Goal: Information Seeking & Learning: Check status

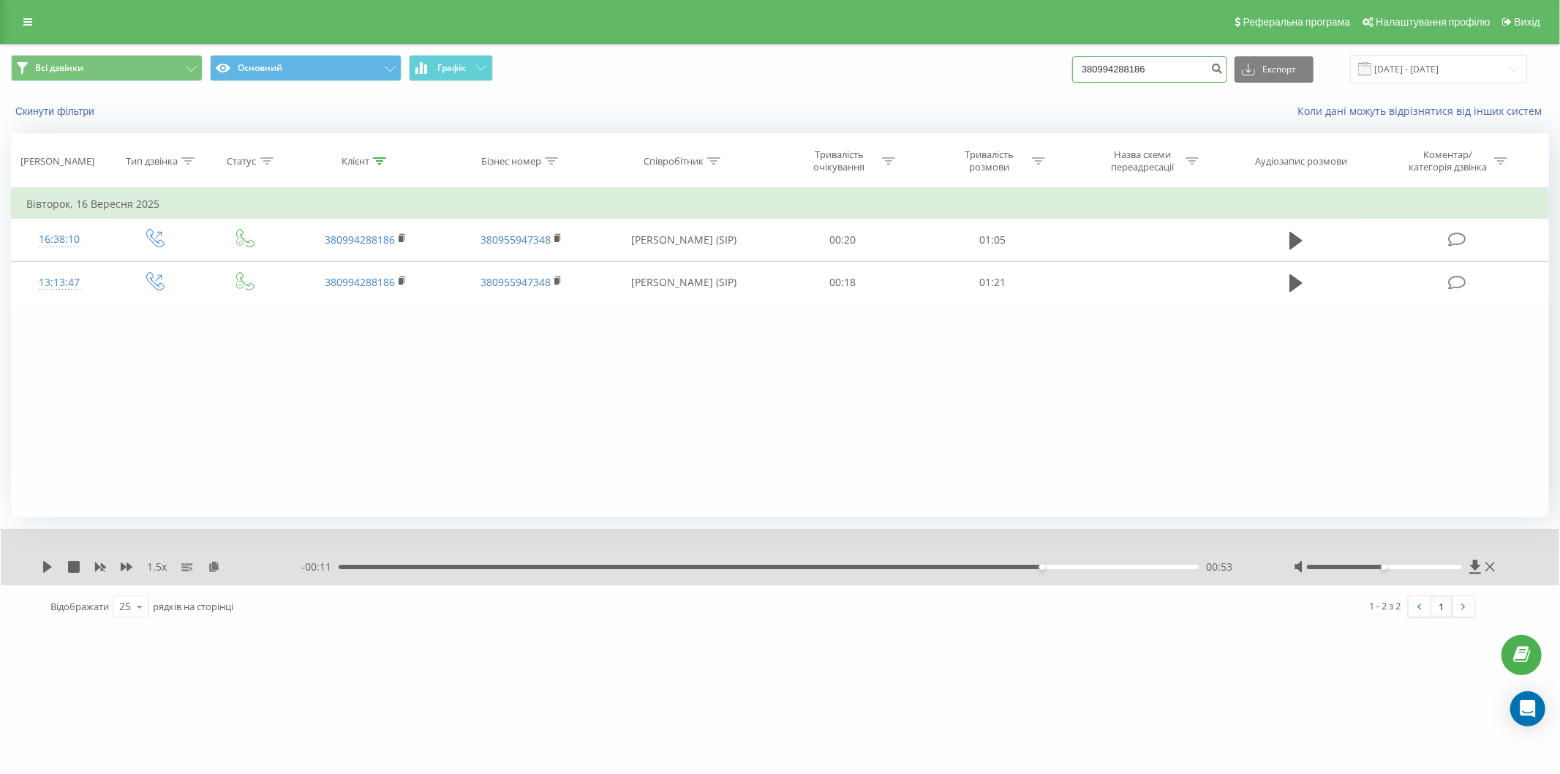
click at [1144, 68] on input "380994288186" at bounding box center [1149, 69] width 155 height 26
paste input "504513225"
type input "380504513225"
